Goal: Task Accomplishment & Management: Complete application form

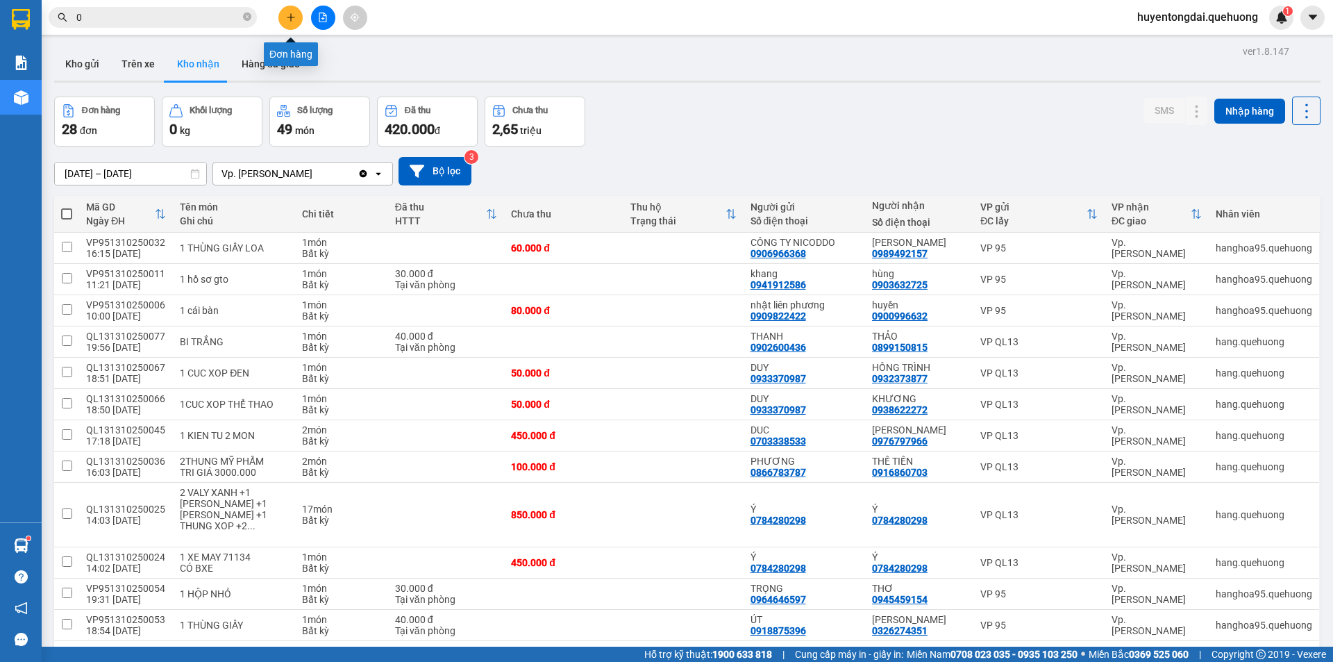
click at [288, 14] on icon "plus" at bounding box center [291, 17] width 10 height 10
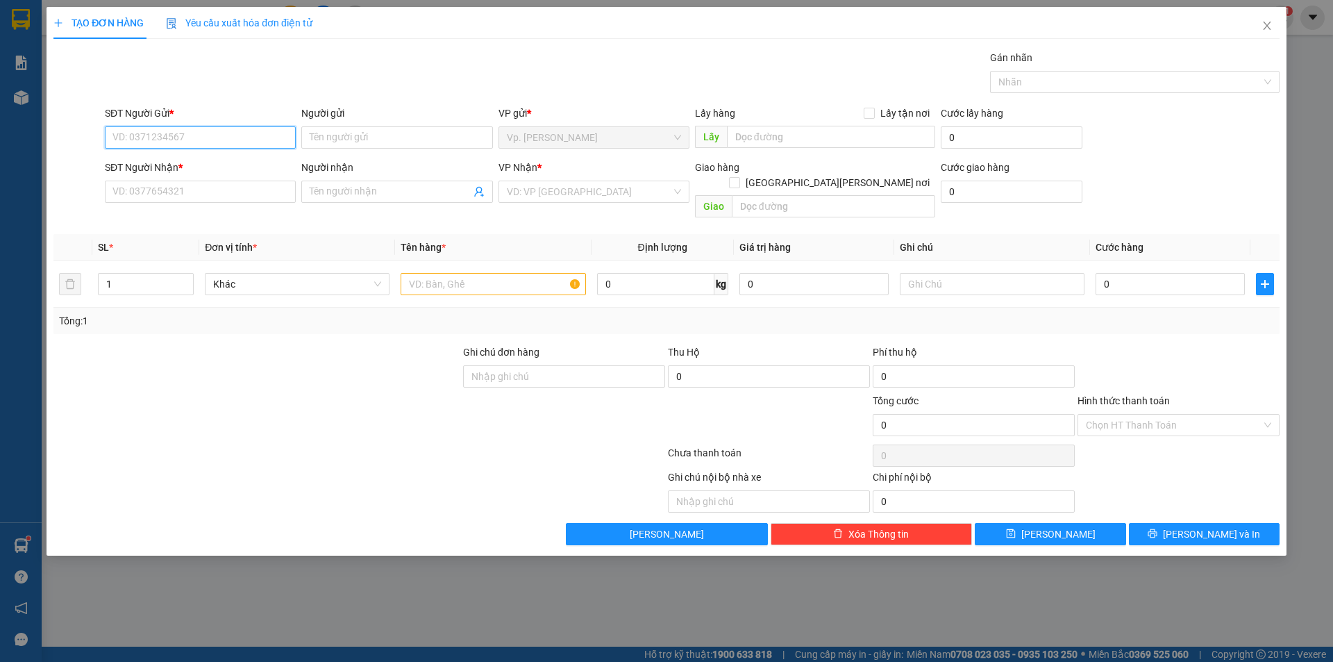
click at [169, 136] on input "SĐT Người Gửi *" at bounding box center [200, 137] width 191 height 22
click at [159, 193] on input "SĐT Người Nhận *" at bounding box center [200, 192] width 191 height 22
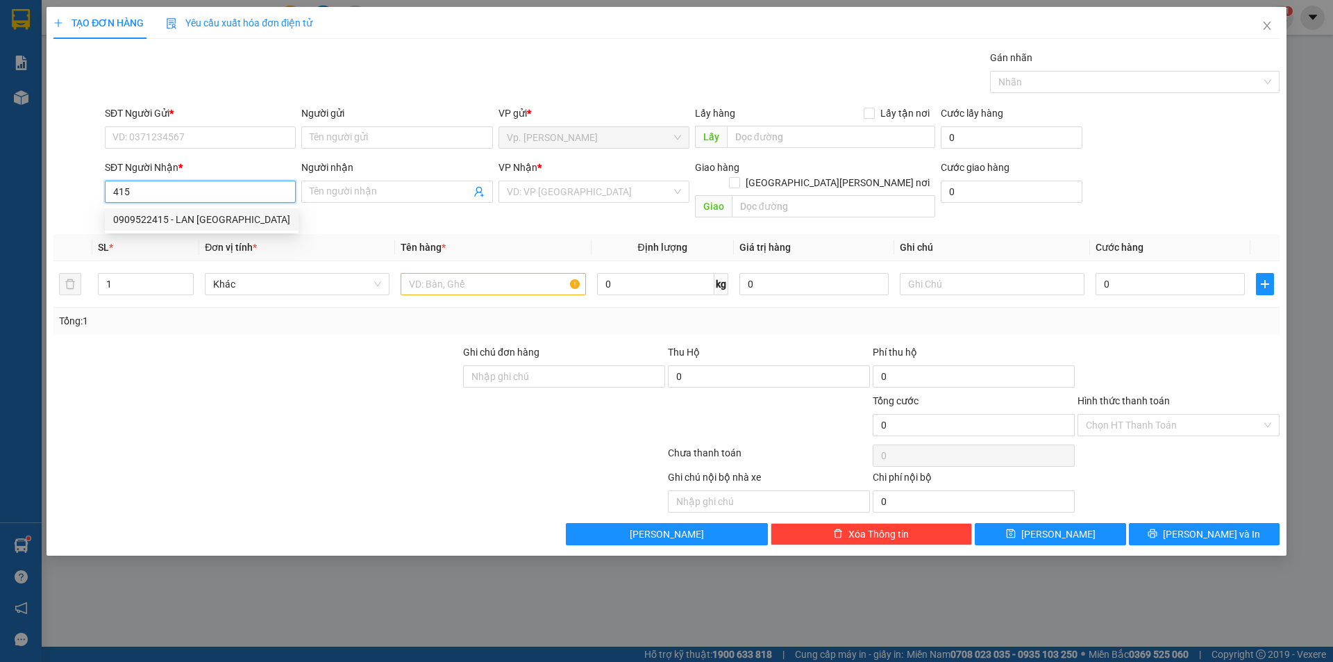
click at [183, 219] on div "0909522415 - LAN [GEOGRAPHIC_DATA]" at bounding box center [201, 219] width 177 height 15
type input "0909522415"
type input "LAN ANH"
type input "NDD"
type input "60.000"
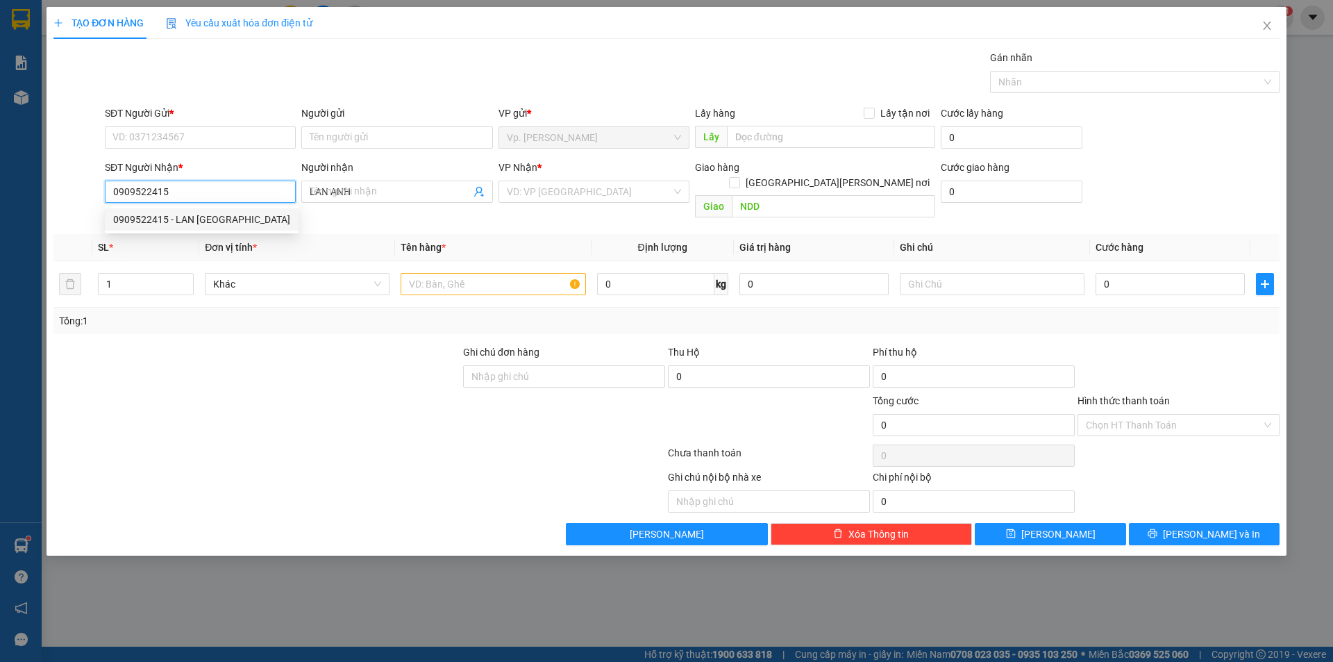
type input "60.000"
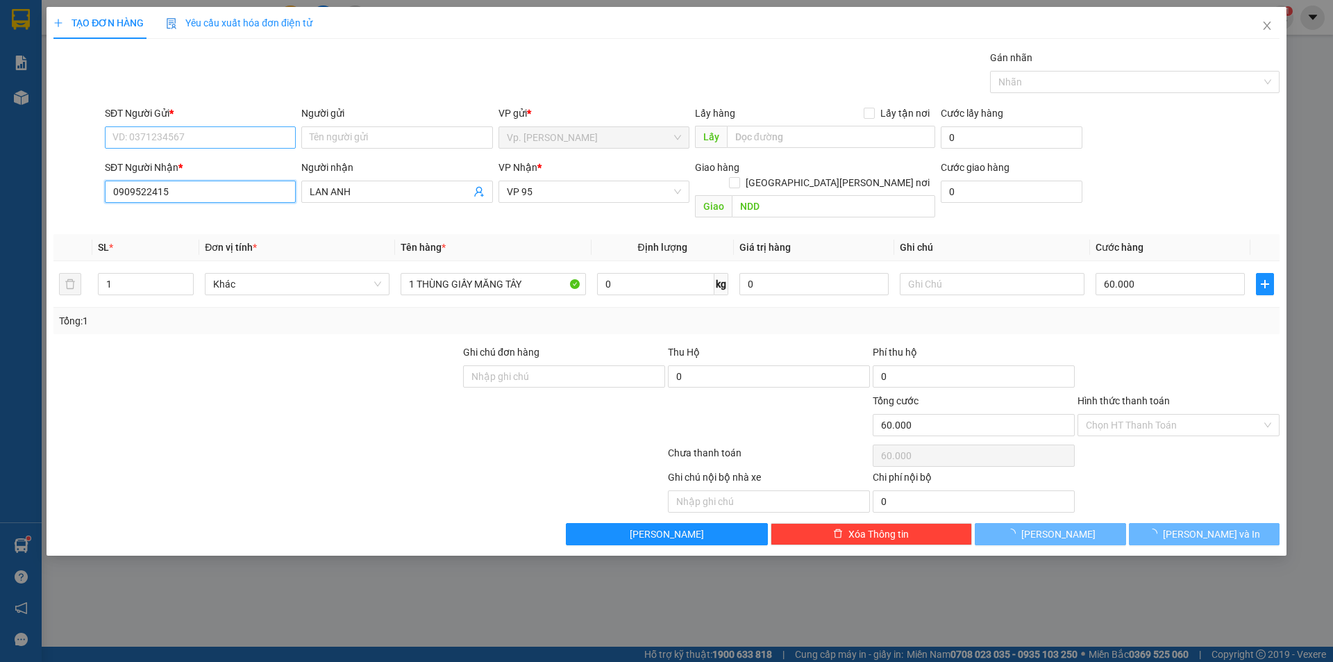
type input "0909522415"
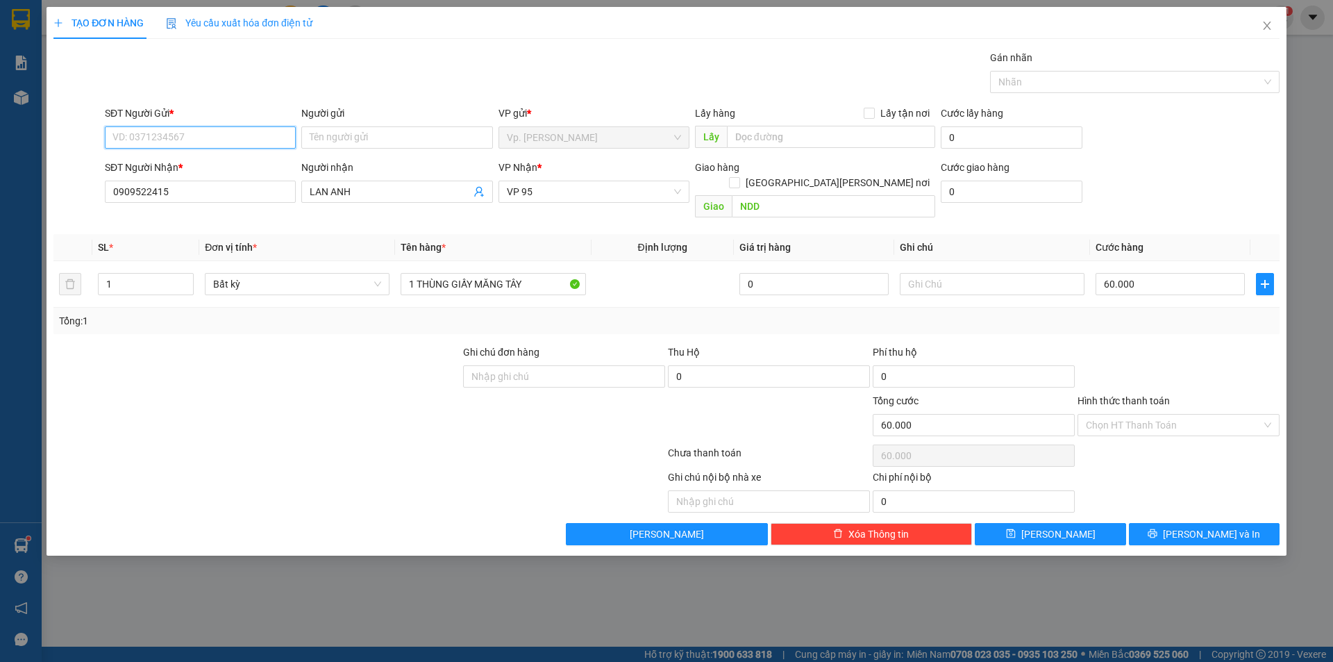
click at [201, 134] on input "SĐT Người Gửi *" at bounding box center [200, 137] width 191 height 22
click at [195, 185] on div "0909522415 - LAN [GEOGRAPHIC_DATA]" at bounding box center [201, 187] width 177 height 15
type input "0909522415"
type input "LAN ANH"
click at [1129, 415] on input "Hình thức thanh toán" at bounding box center [1174, 425] width 176 height 21
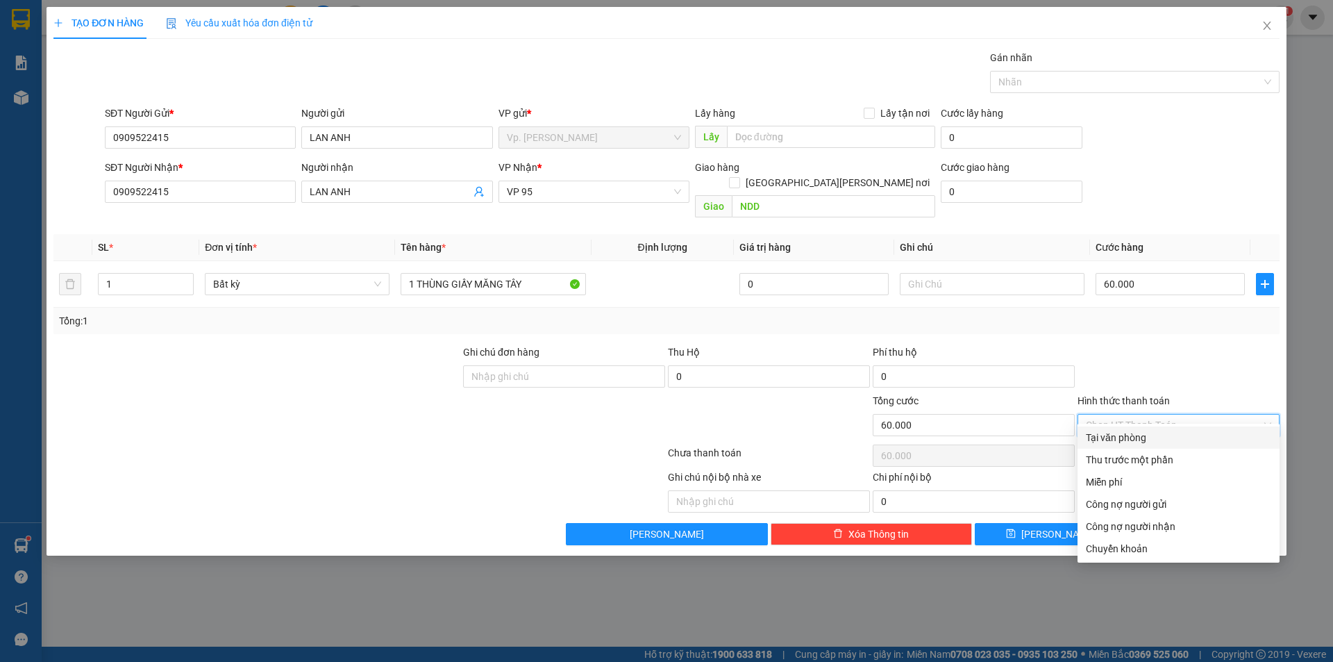
click at [1133, 440] on div "Tại văn phòng" at bounding box center [1178, 437] width 185 height 15
type input "0"
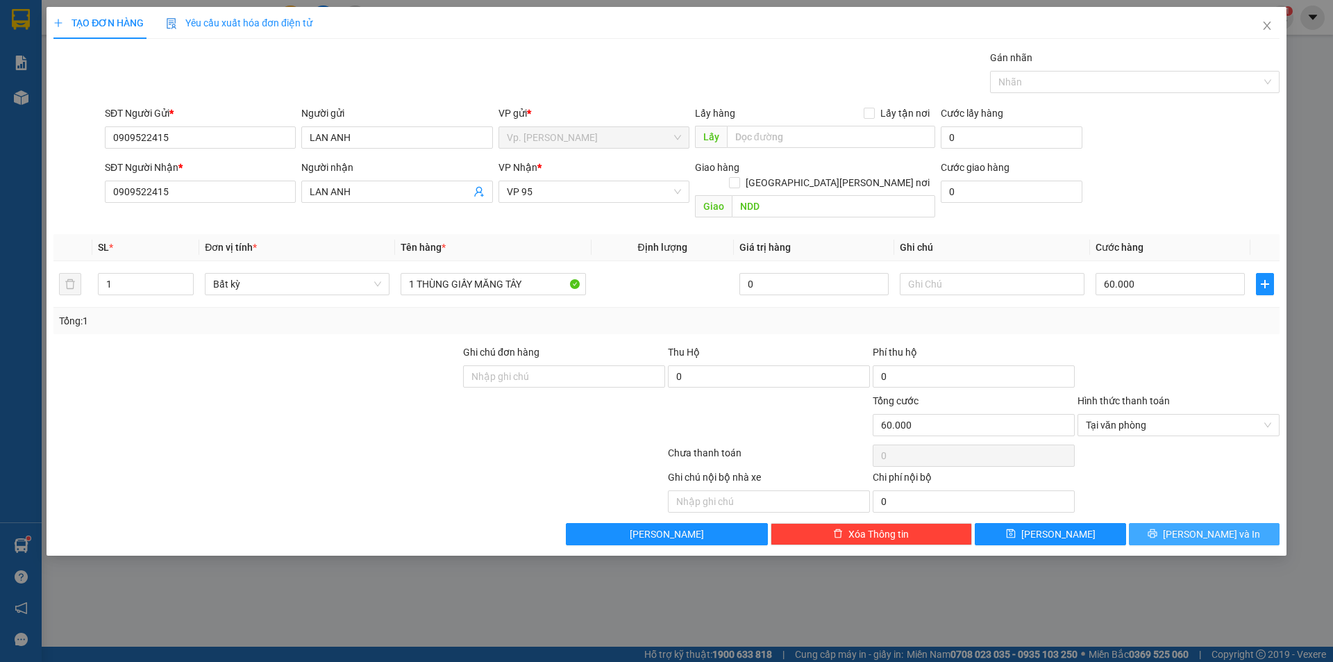
click at [1158, 529] on icon "printer" at bounding box center [1153, 533] width 9 height 9
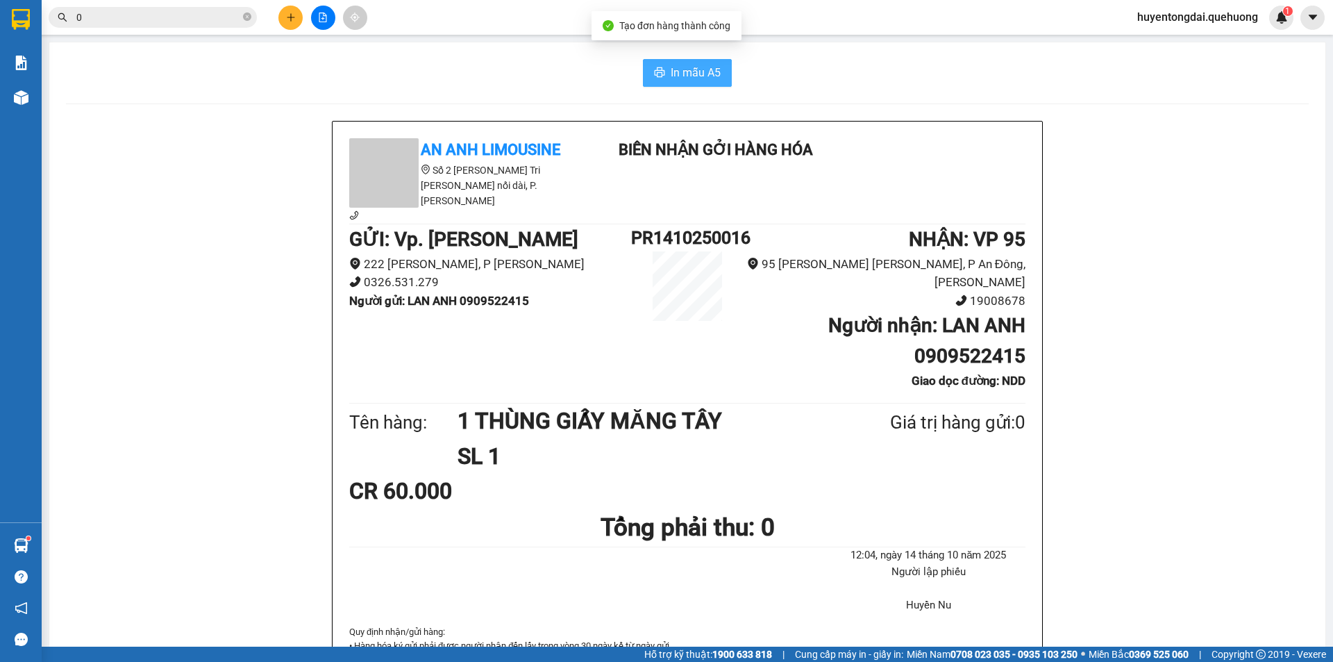
click at [671, 76] on span "In mẫu A5" at bounding box center [696, 72] width 50 height 17
